Goal: Task Accomplishment & Management: Manage account settings

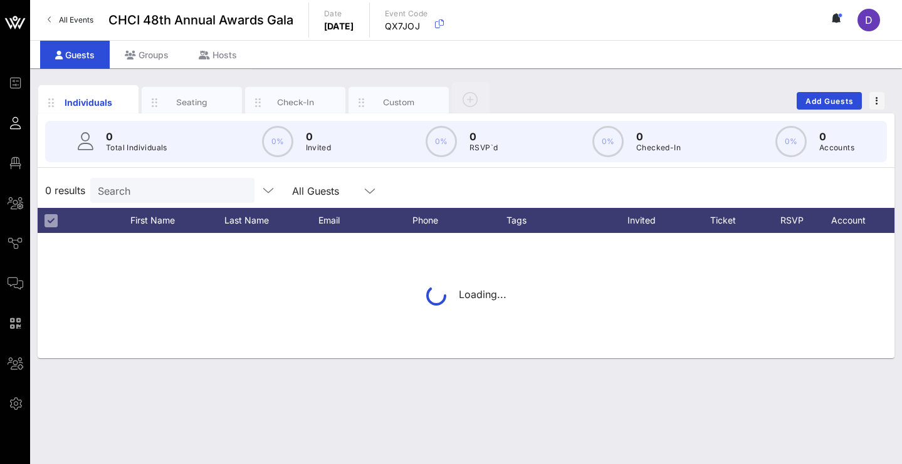
click at [141, 194] on input "Search" at bounding box center [171, 190] width 147 height 16
type input "[PERSON_NAME]"
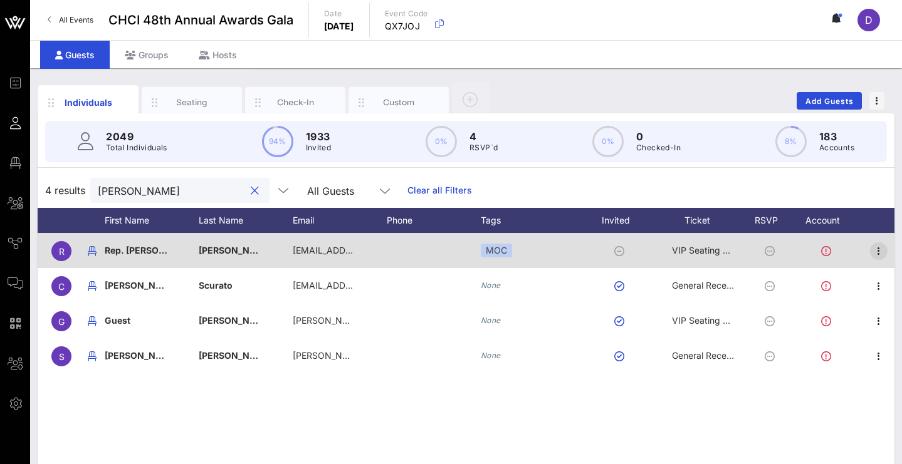
click at [875, 249] on icon "button" at bounding box center [878, 251] width 15 height 15
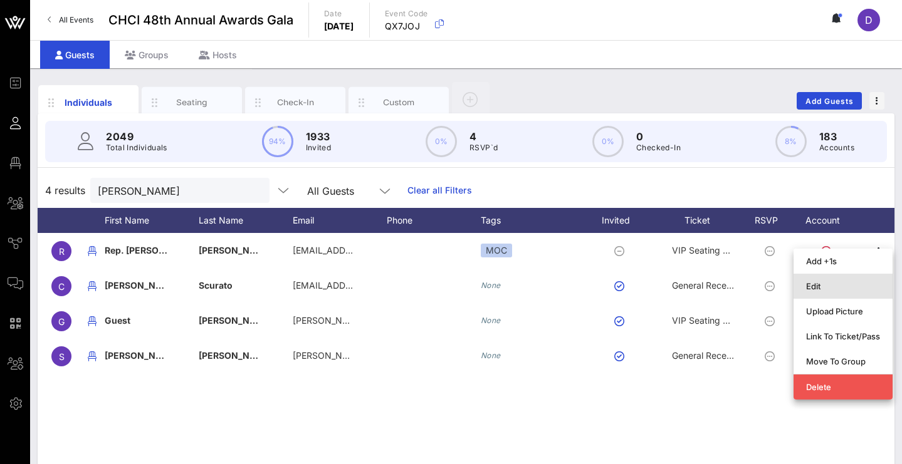
click at [848, 285] on div "Edit" at bounding box center [843, 286] width 74 height 10
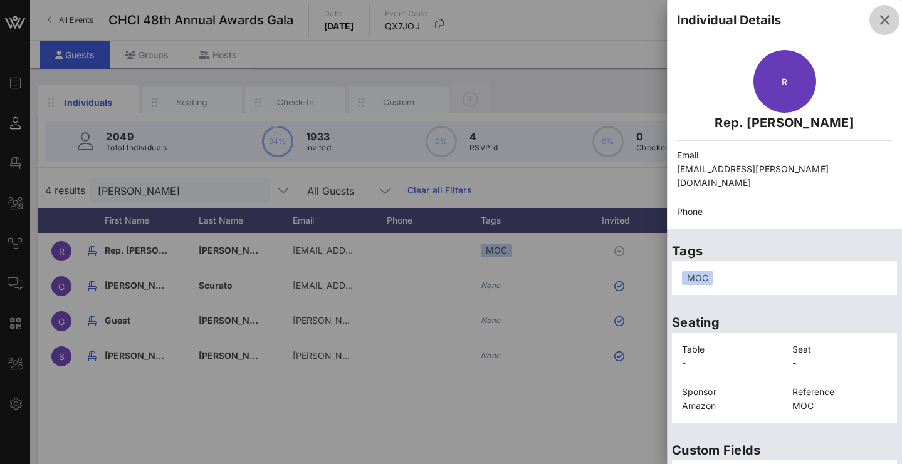
click at [877, 25] on icon "button" at bounding box center [884, 20] width 15 height 15
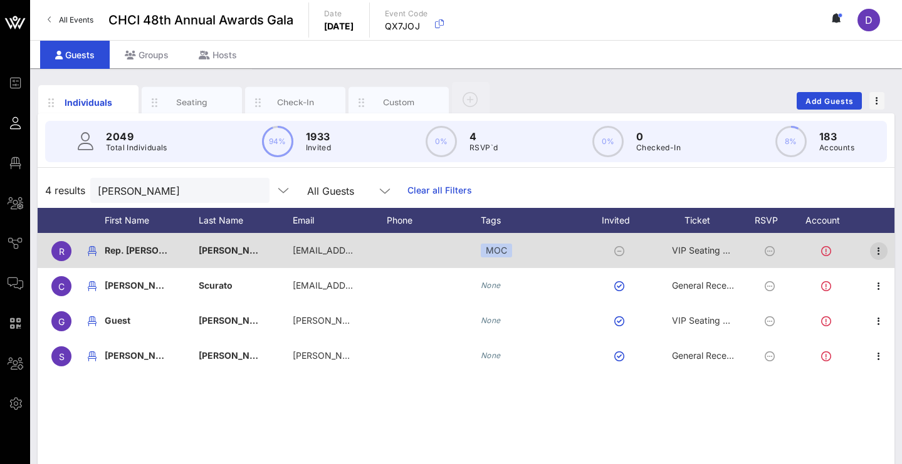
click at [877, 251] on icon "button" at bounding box center [878, 251] width 15 height 15
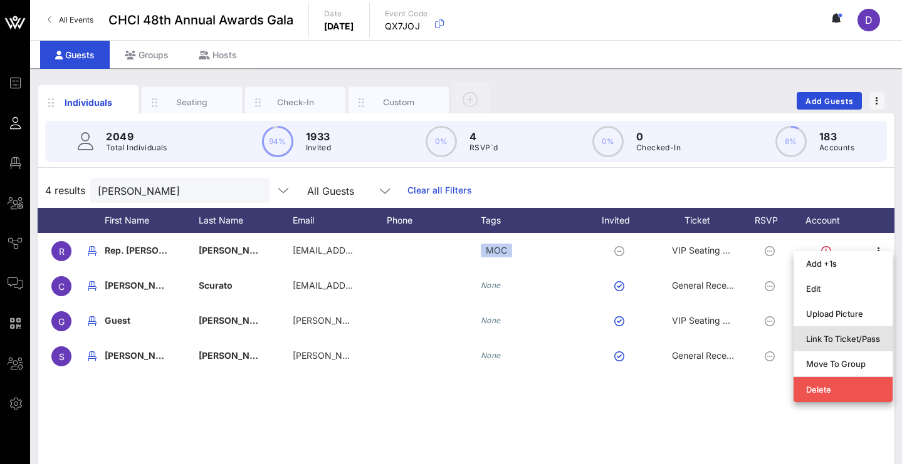
click at [838, 344] on div "Link To Ticket/Pass" at bounding box center [843, 339] width 74 height 20
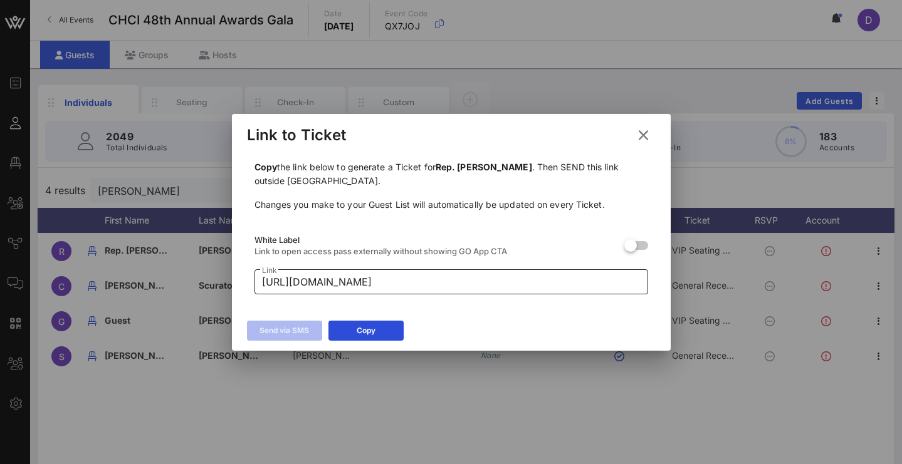
click at [553, 279] on input "[URL][DOMAIN_NAME]" at bounding box center [451, 282] width 378 height 20
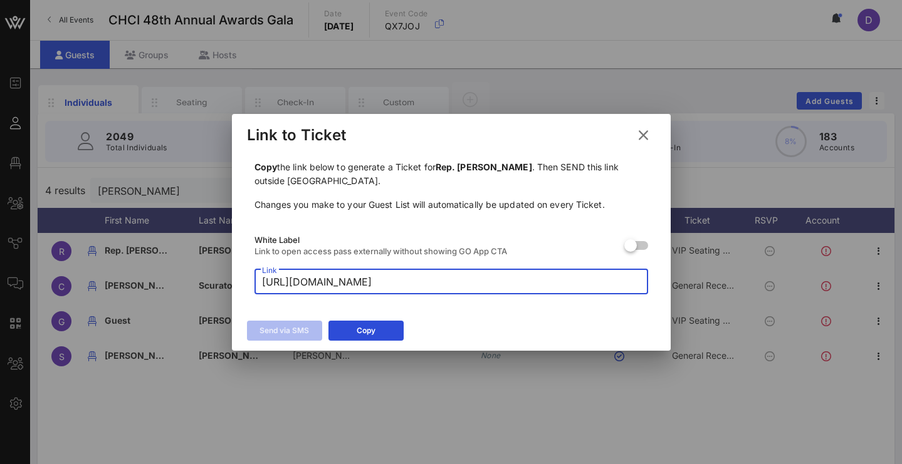
click at [553, 279] on input "[URL][DOMAIN_NAME]" at bounding box center [451, 282] width 378 height 20
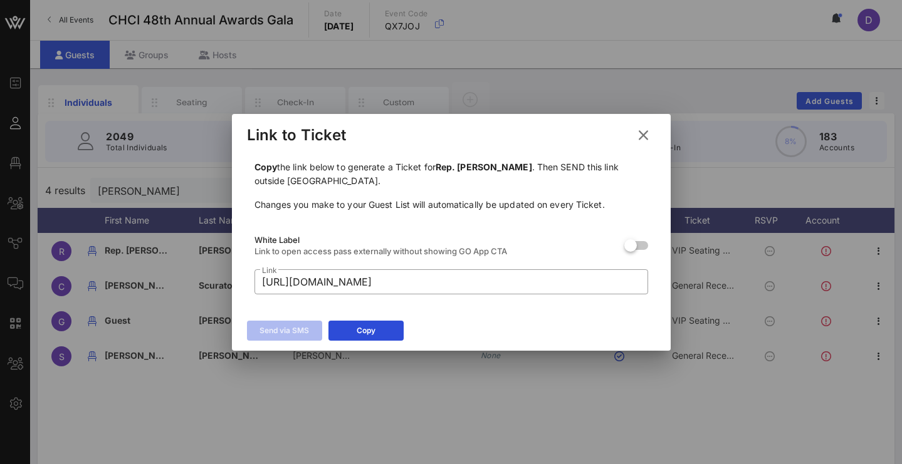
click at [653, 135] on button at bounding box center [643, 135] width 24 height 23
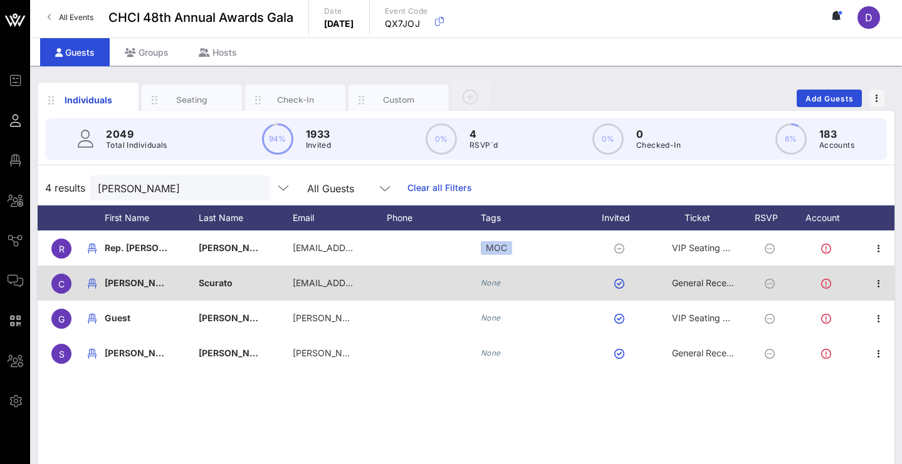
scroll to position [9, 0]
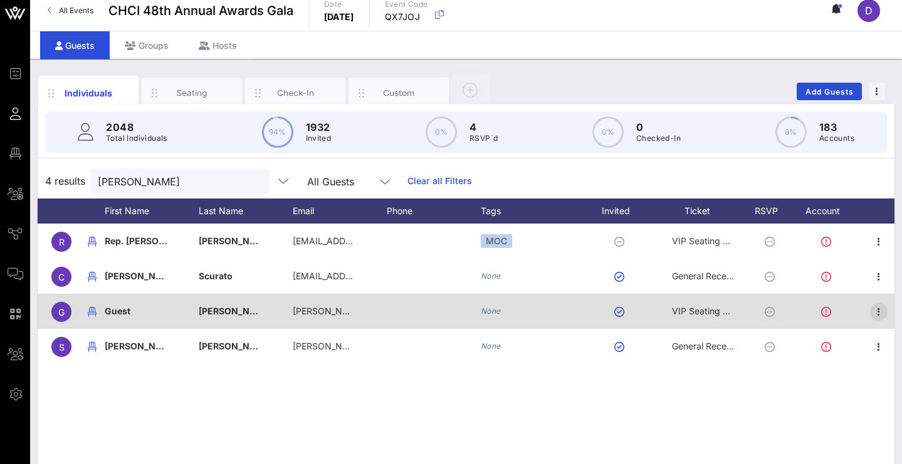
click at [877, 314] on icon "button" at bounding box center [878, 312] width 15 height 15
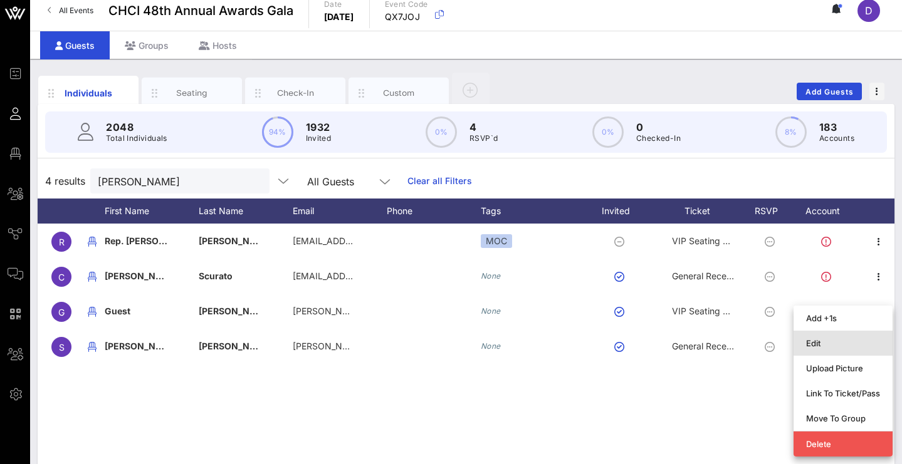
click at [859, 338] on div "Edit" at bounding box center [843, 343] width 74 height 10
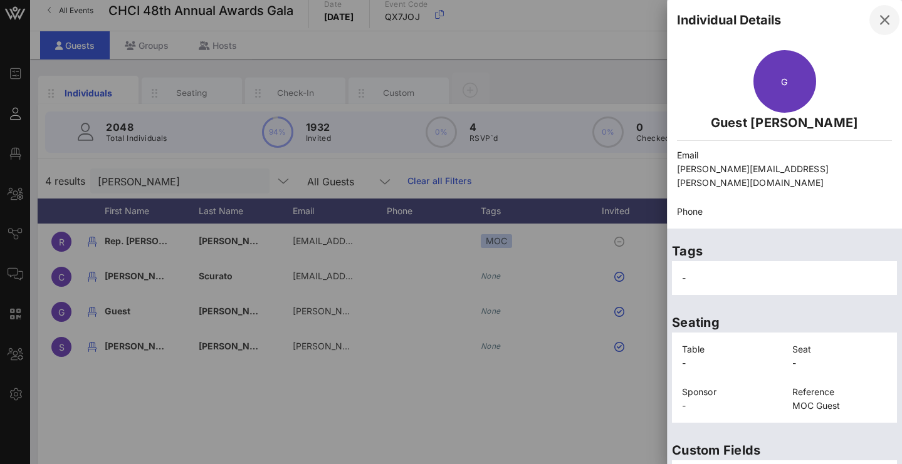
click at [877, 16] on icon "button" at bounding box center [884, 20] width 15 height 15
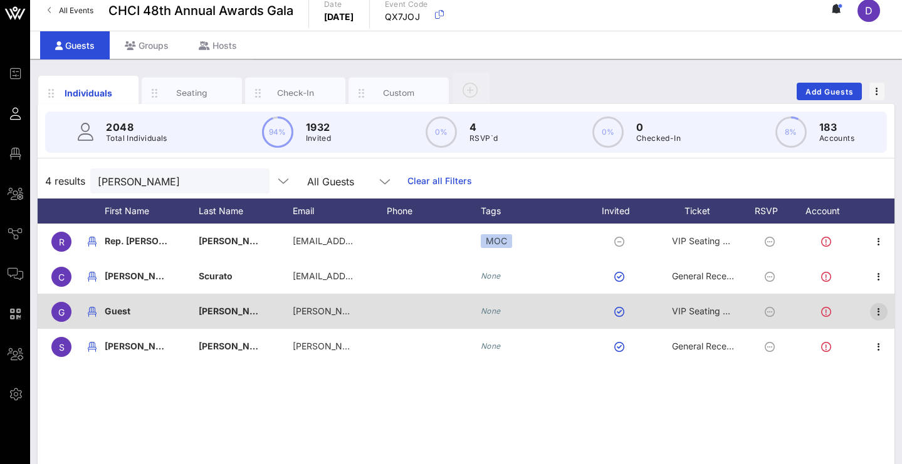
click at [882, 316] on icon "button" at bounding box center [878, 312] width 15 height 15
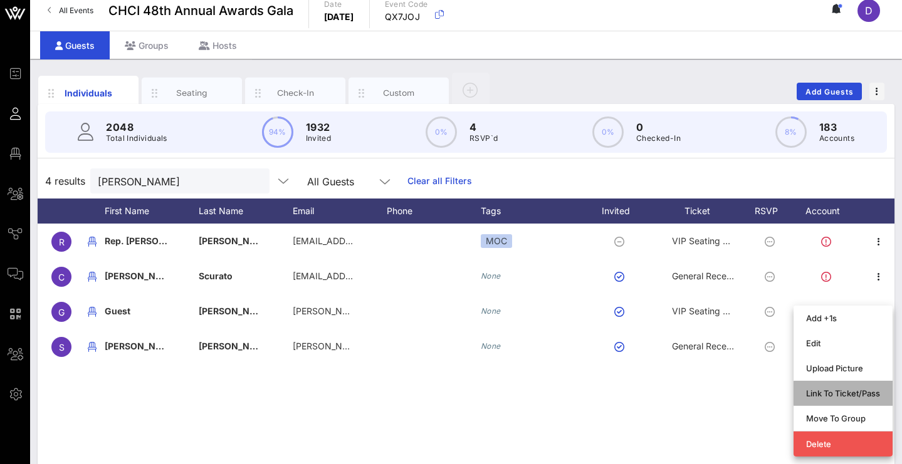
click at [870, 393] on div "Link To Ticket/Pass" at bounding box center [843, 393] width 74 height 10
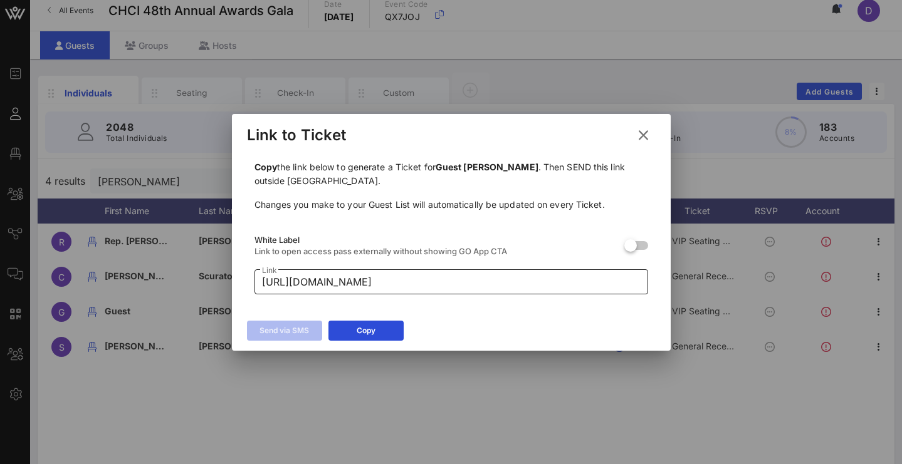
click at [553, 288] on input "[URL][DOMAIN_NAME]" at bounding box center [451, 282] width 378 height 20
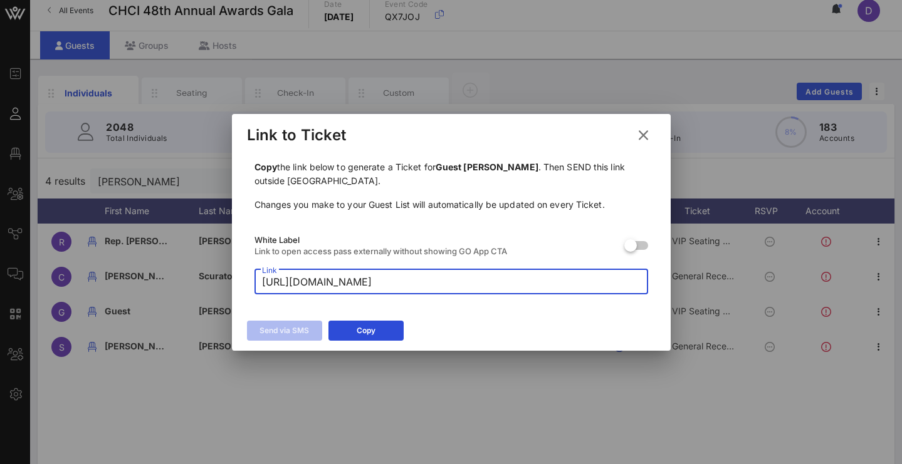
click at [553, 287] on input "[URL][DOMAIN_NAME]" at bounding box center [451, 282] width 378 height 20
click at [553, 286] on input "[URL][DOMAIN_NAME]" at bounding box center [451, 282] width 378 height 20
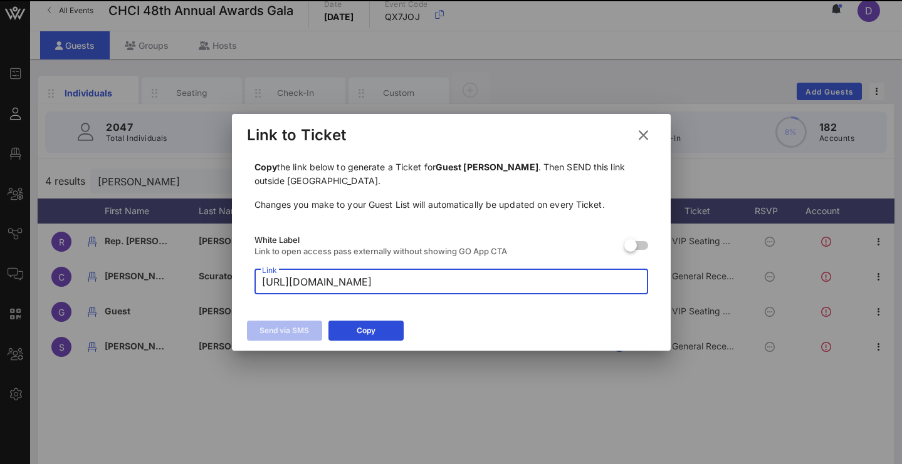
click at [643, 137] on icon at bounding box center [643, 135] width 17 height 15
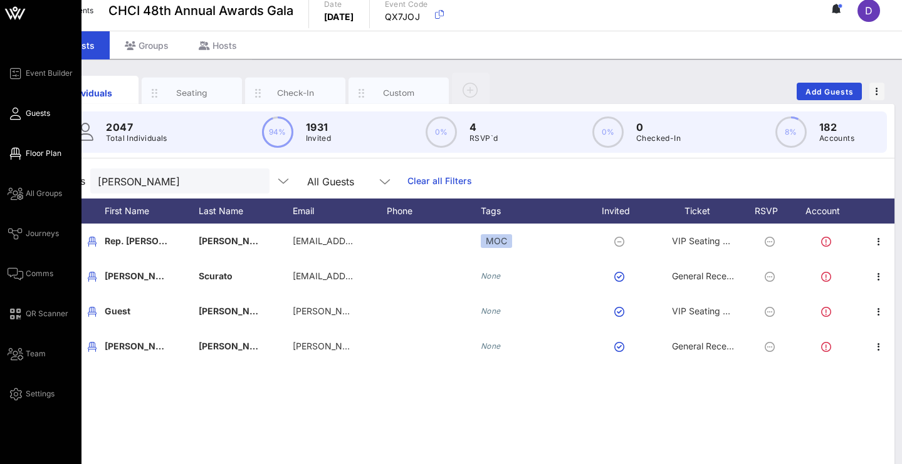
click at [15, 153] on icon at bounding box center [16, 154] width 16 height 2
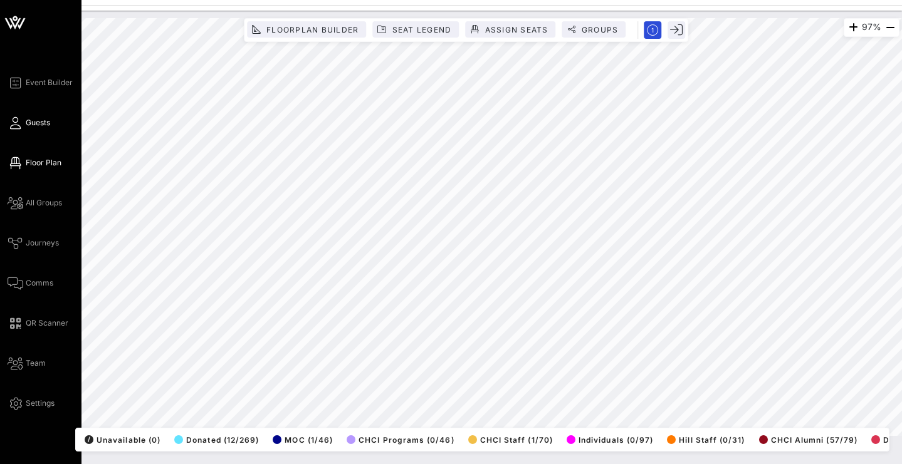
click at [41, 121] on span "Guests" at bounding box center [38, 122] width 24 height 11
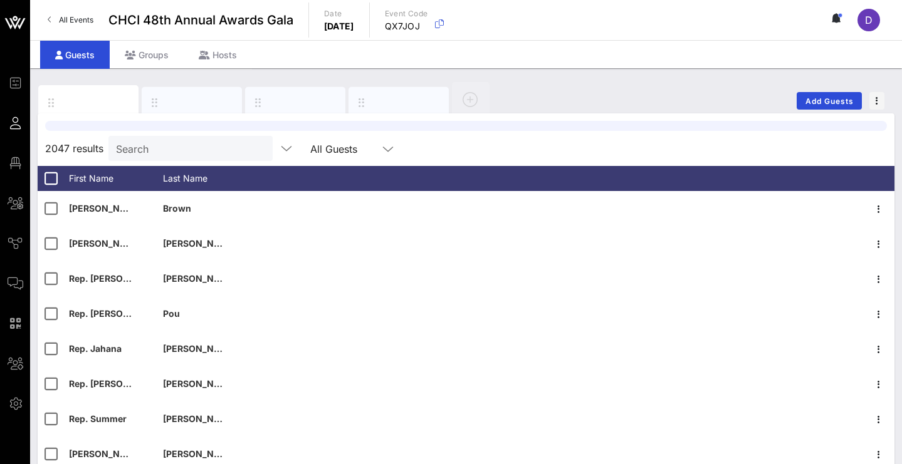
click at [182, 149] on input "Search" at bounding box center [189, 148] width 147 height 16
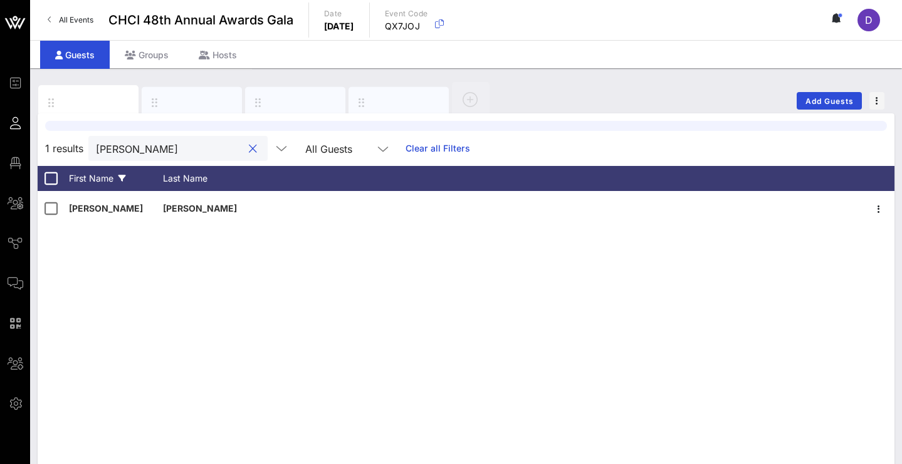
type input "[PERSON_NAME]"
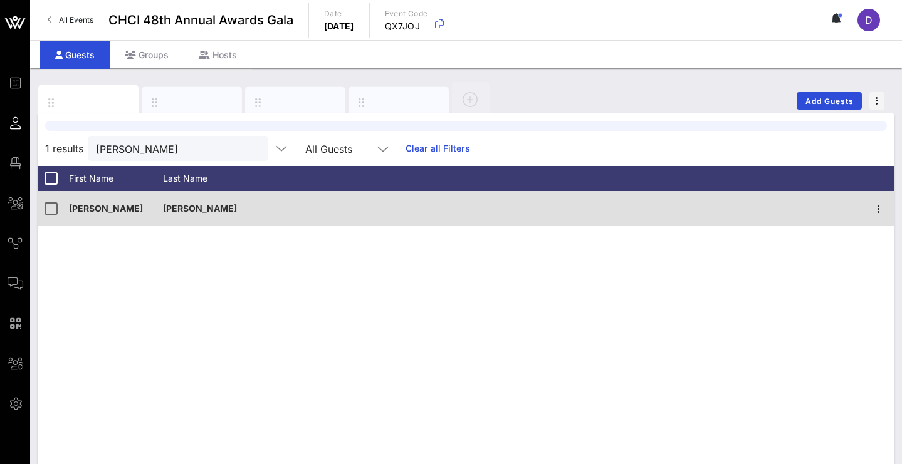
click at [197, 207] on span "[PERSON_NAME]" at bounding box center [200, 208] width 74 height 11
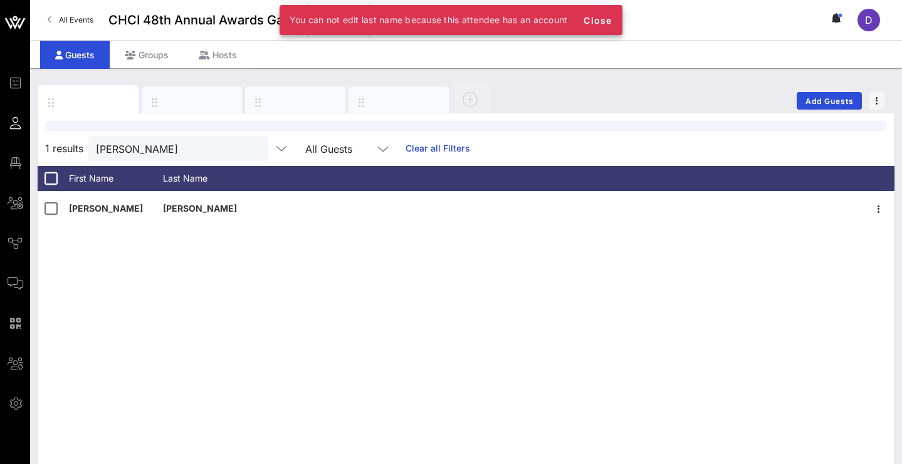
click at [620, 15] on div "You can not edit last name because this attendee has an account Close" at bounding box center [450, 20] width 343 height 30
click at [608, 21] on span "Close" at bounding box center [597, 20] width 30 height 11
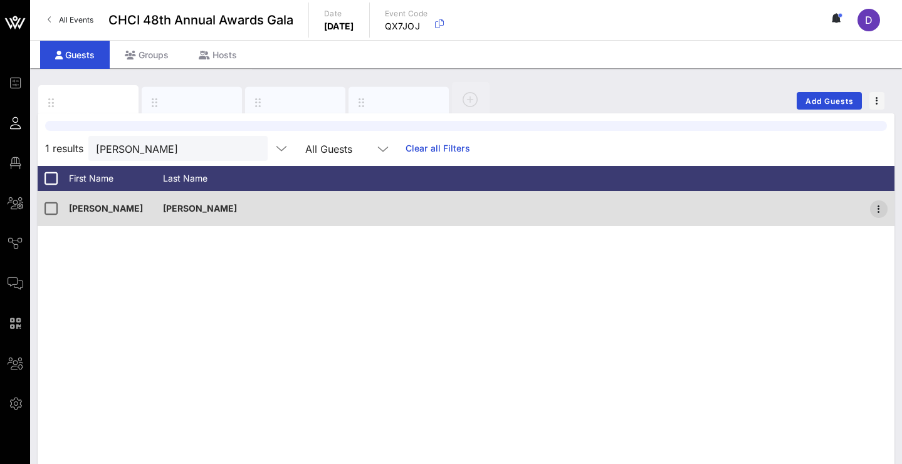
click at [880, 207] on icon "button" at bounding box center [878, 209] width 15 height 15
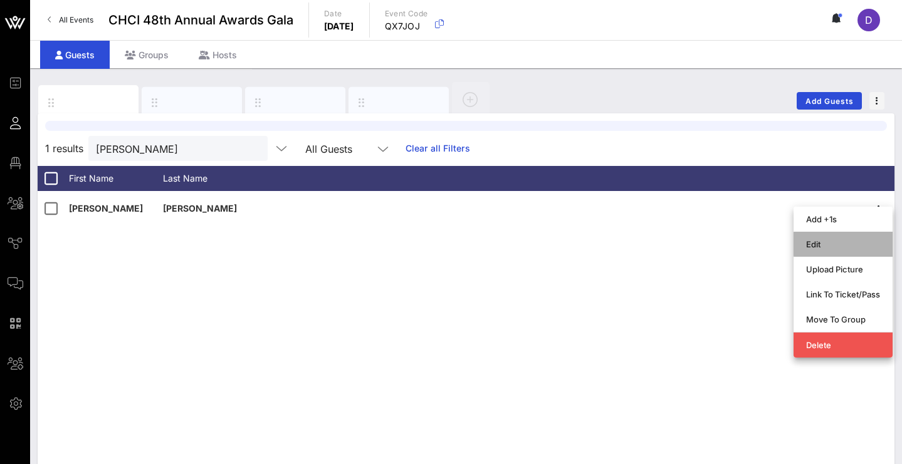
click at [865, 240] on div "Edit" at bounding box center [843, 244] width 74 height 10
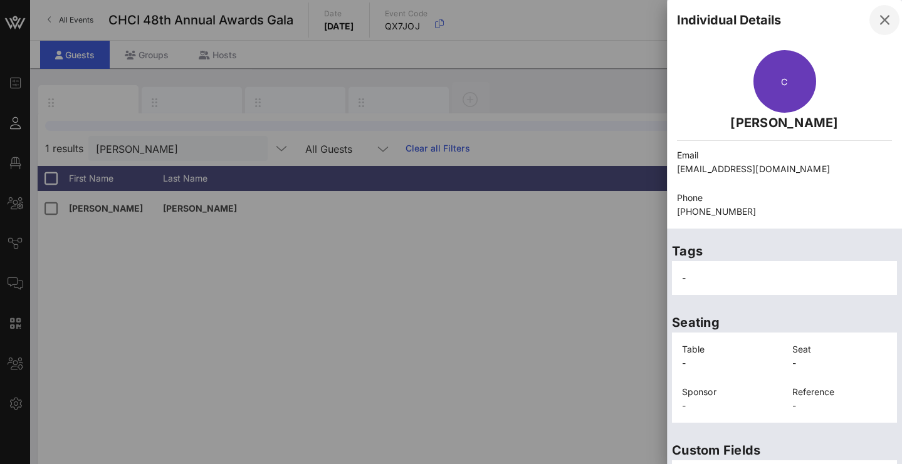
click at [881, 19] on icon "button" at bounding box center [884, 20] width 15 height 15
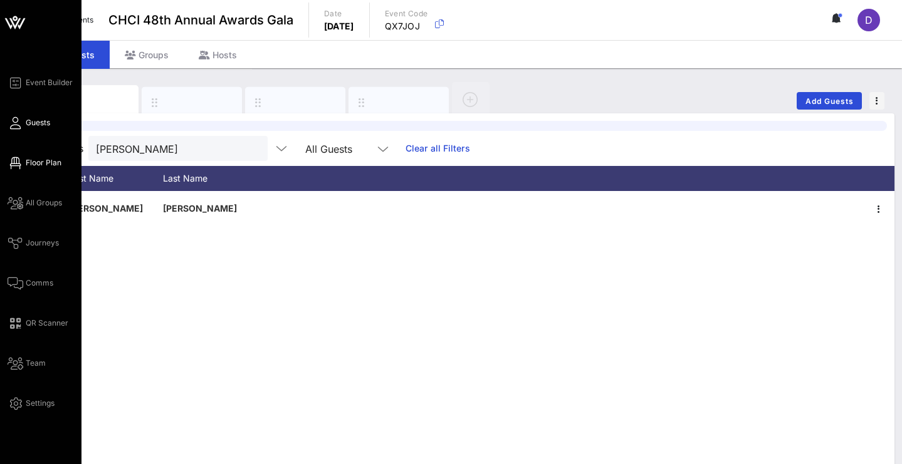
click at [14, 164] on icon at bounding box center [16, 163] width 16 height 2
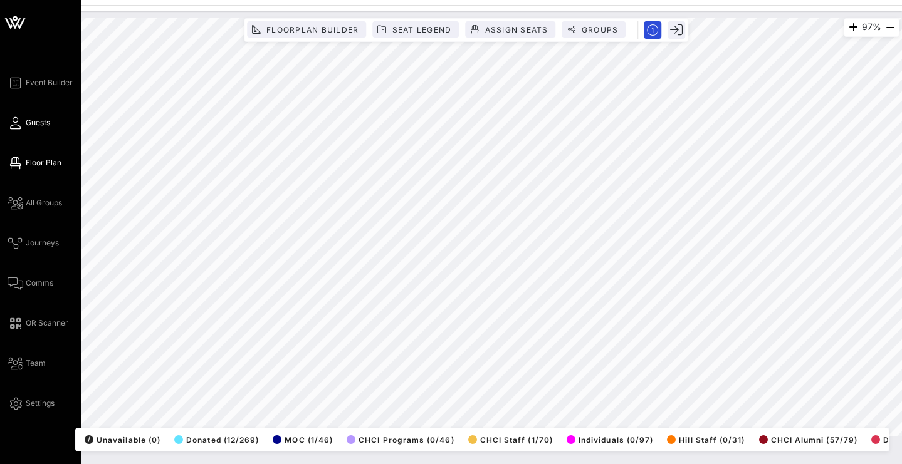
click at [36, 121] on span "Guests" at bounding box center [38, 122] width 24 height 11
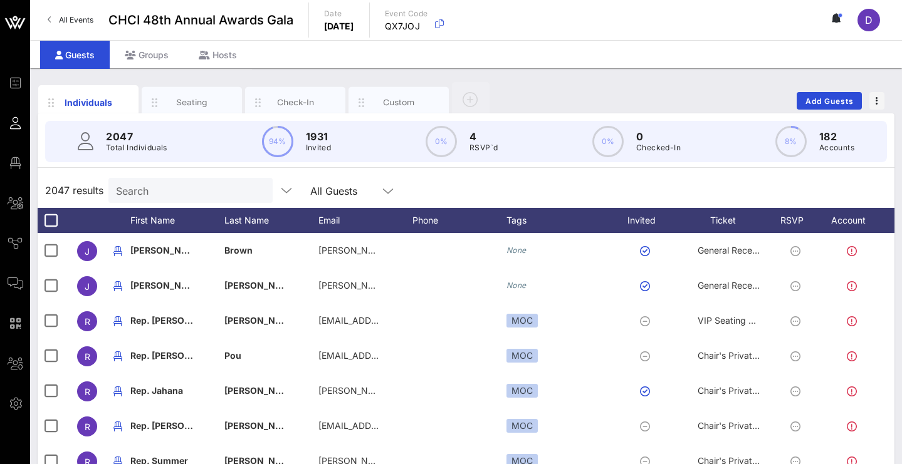
click at [191, 190] on input "Search" at bounding box center [189, 190] width 147 height 16
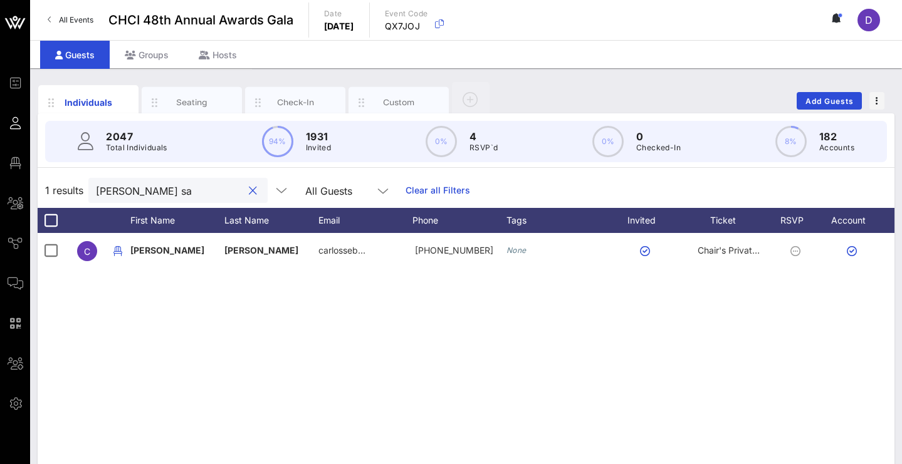
scroll to position [0, 26]
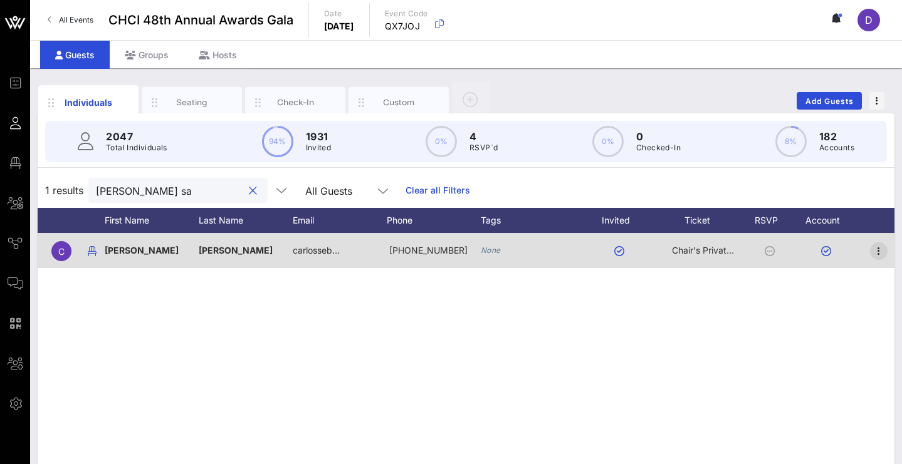
type input "[PERSON_NAME] sa"
click at [870, 253] on span "button" at bounding box center [879, 251] width 18 height 15
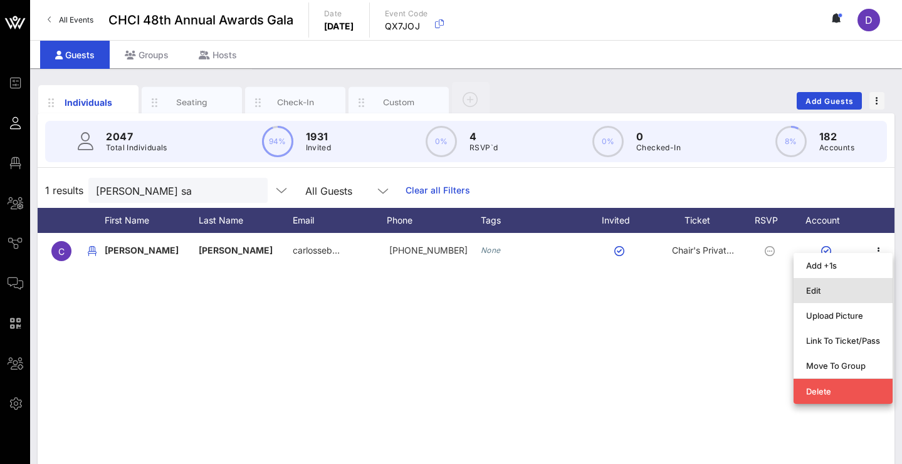
click at [845, 287] on div "Edit" at bounding box center [843, 291] width 74 height 10
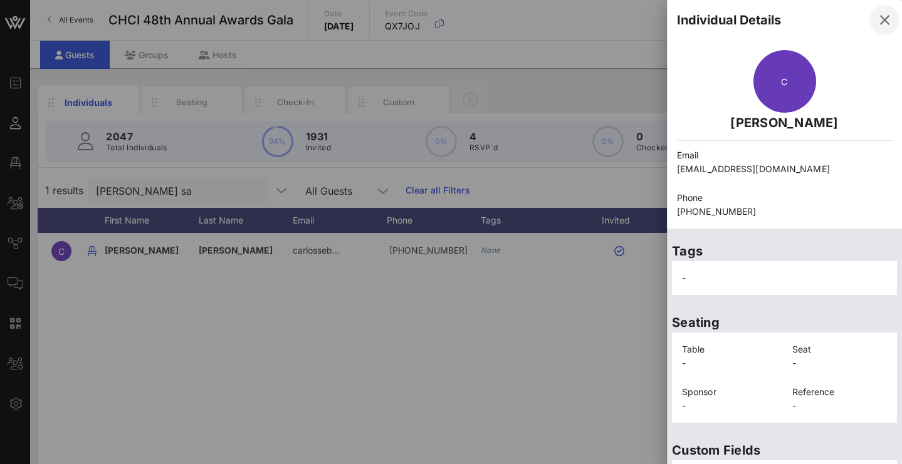
scroll to position [-1, 0]
click at [877, 19] on icon "button" at bounding box center [884, 20] width 15 height 15
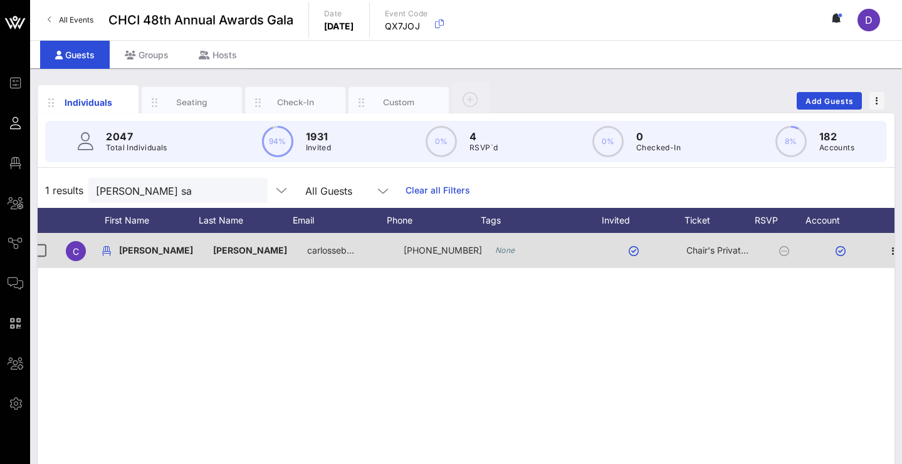
scroll to position [0, 11]
click at [764, 249] on div at bounding box center [786, 250] width 44 height 35
click at [882, 249] on icon "button" at bounding box center [878, 251] width 15 height 15
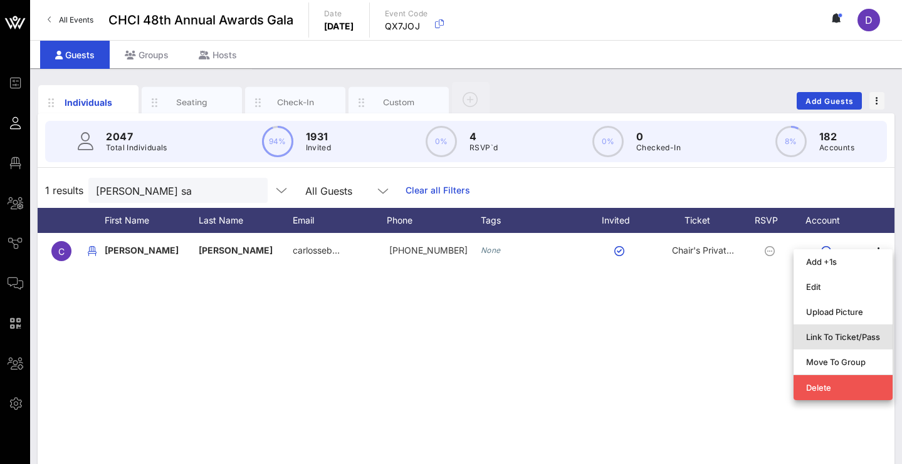
click at [849, 340] on div "Link To Ticket/Pass" at bounding box center [843, 337] width 74 height 10
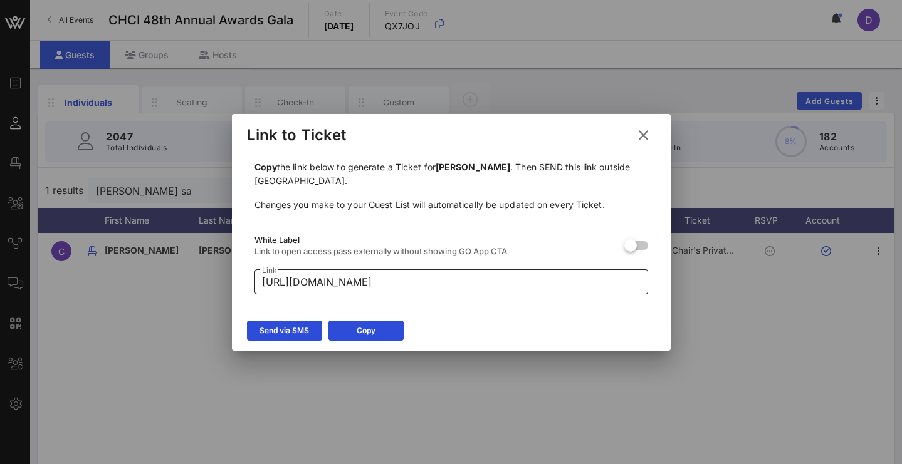
click at [545, 290] on input "[URL][DOMAIN_NAME]" at bounding box center [451, 282] width 378 height 20
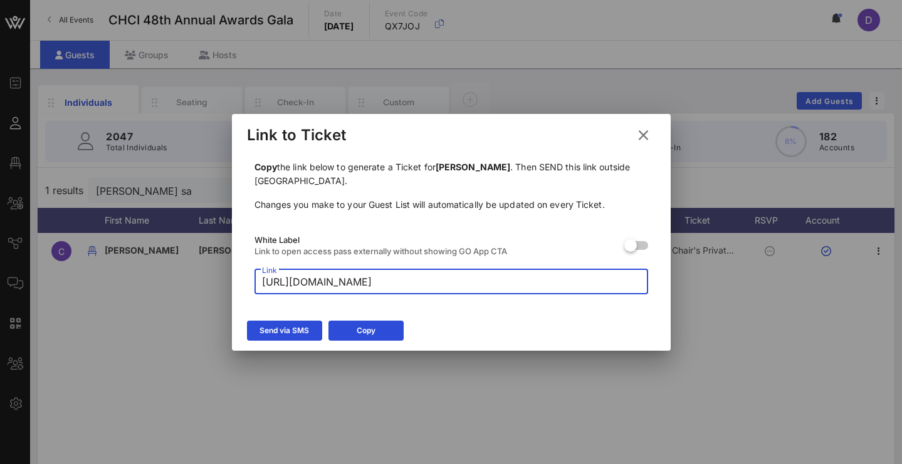
click at [545, 290] on input "[URL][DOMAIN_NAME]" at bounding box center [451, 282] width 378 height 20
click at [286, 330] on icon at bounding box center [284, 331] width 9 height 8
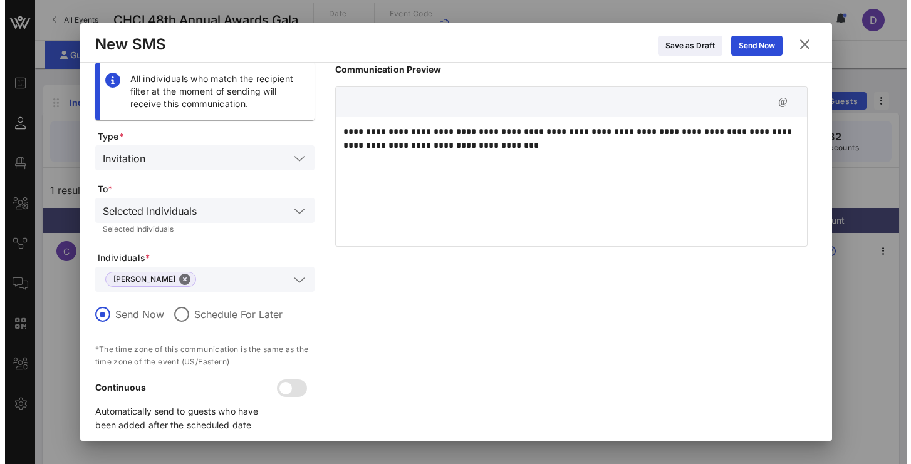
scroll to position [0, 0]
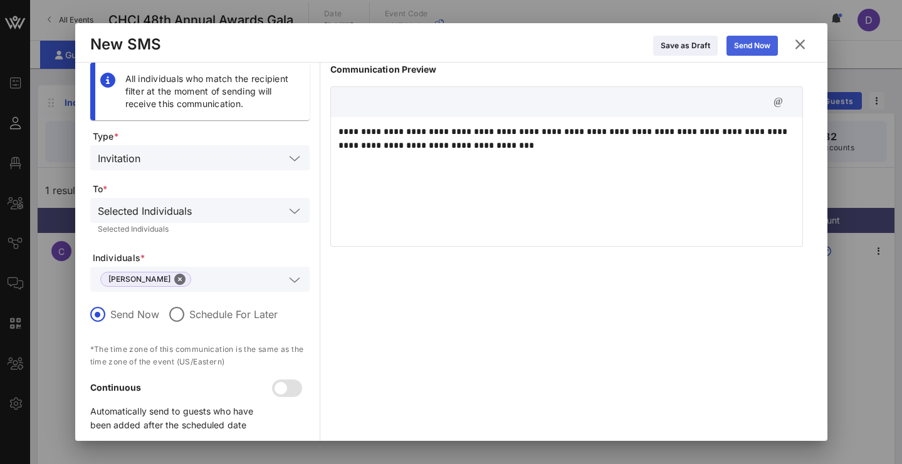
click at [744, 48] on div "Send Now" at bounding box center [752, 45] width 36 height 13
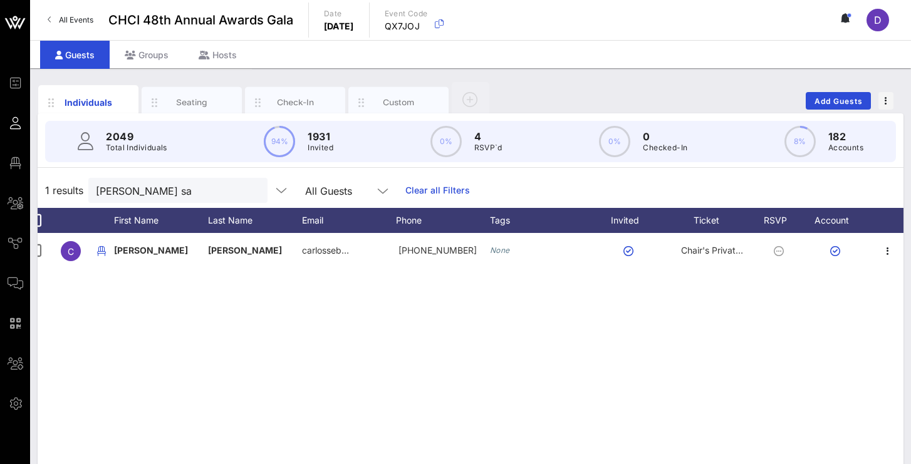
scroll to position [0, 16]
